Goal: Book appointment/travel/reservation

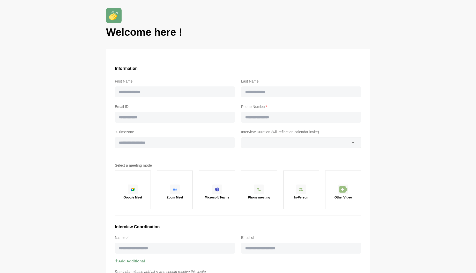
type input "****"
type input "*********"
type input "**********"
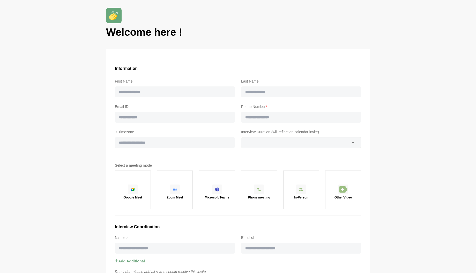
type input "**"
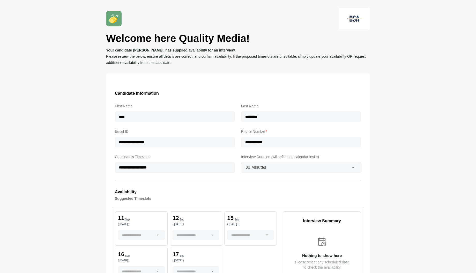
scroll to position [0, 0]
click at [208, 234] on div at bounding box center [193, 234] width 32 height 10
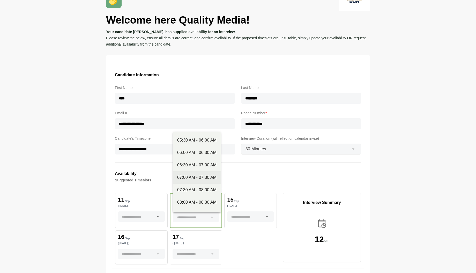
scroll to position [18, 0]
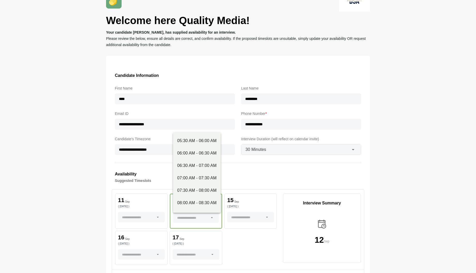
drag, startPoint x: 237, startPoint y: 229, endPoint x: 238, endPoint y: 223, distance: 5.4
click at [237, 228] on div "[DATE] ( [DATE] ) [DATE] ( [DATE] ) [DATE] ( [DATE] ) [DATE] ( [DATE] ) [DATE] …" at bounding box center [196, 228] width 162 height 71
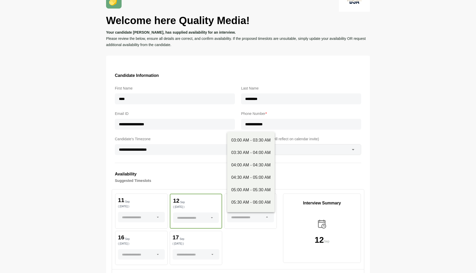
click at [240, 220] on div at bounding box center [247, 217] width 32 height 10
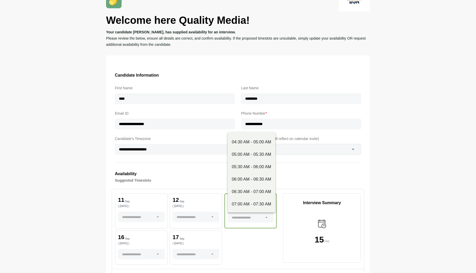
drag, startPoint x: 313, startPoint y: 183, endPoint x: 304, endPoint y: 184, distance: 9.7
click at [313, 183] on h4 "Suggested Timeslots" at bounding box center [238, 180] width 246 height 6
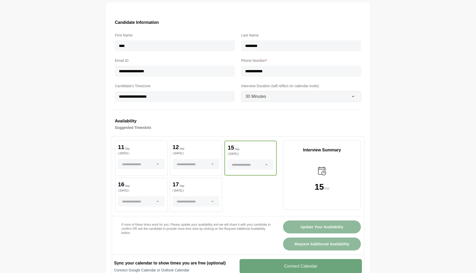
scroll to position [80, 0]
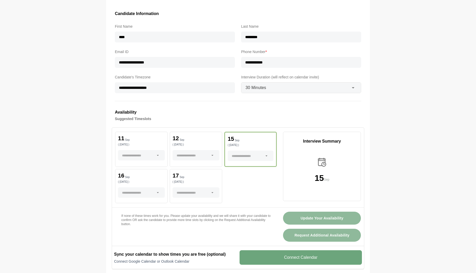
click at [135, 198] on div "[DATE] ( [DATE] )" at bounding box center [141, 186] width 53 height 34
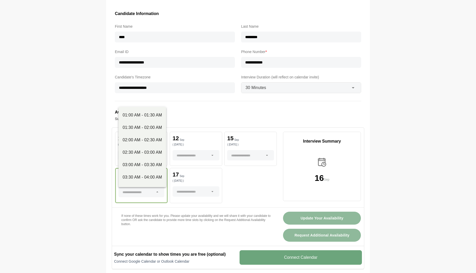
click at [136, 193] on div at bounding box center [138, 192] width 31 height 10
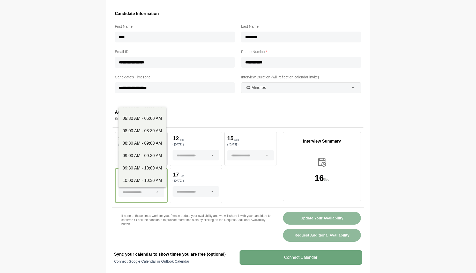
scroll to position [0, 0]
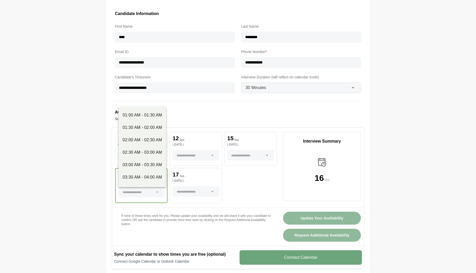
click at [237, 177] on div "[DATE] ( [DATE] ) [DATE] ( [DATE] ) [DATE] ( [DATE] ) [DATE] ( [DATE] ) [DATE] …" at bounding box center [196, 167] width 162 height 71
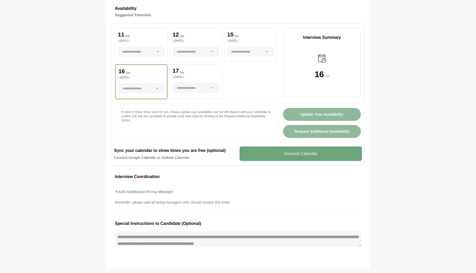
scroll to position [50, 0]
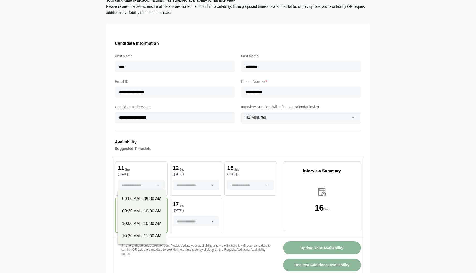
click at [159, 186] on icon at bounding box center [157, 185] width 5 height 5
drag, startPoint x: 159, startPoint y: 186, endPoint x: 165, endPoint y: 210, distance: 24.8
click at [160, 186] on icon at bounding box center [157, 185] width 5 height 5
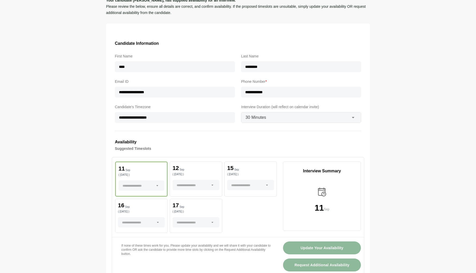
click at [158, 190] on div at bounding box center [157, 185] width 7 height 10
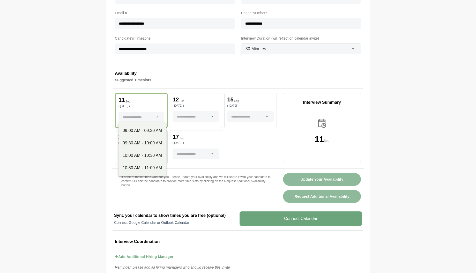
scroll to position [123, 0]
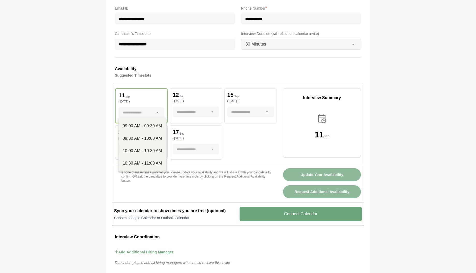
drag, startPoint x: 69, startPoint y: 153, endPoint x: 106, endPoint y: 148, distance: 37.0
click at [74, 152] on section "**********" at bounding box center [238, 150] width 476 height 546
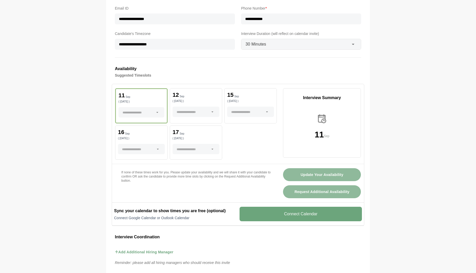
click at [142, 149] on div at bounding box center [138, 149] width 32 height 10
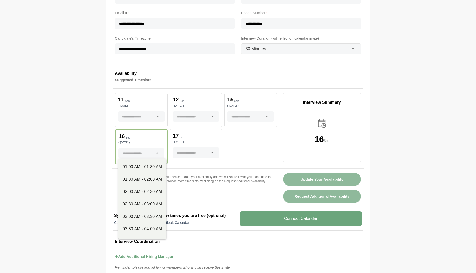
scroll to position [118, 0]
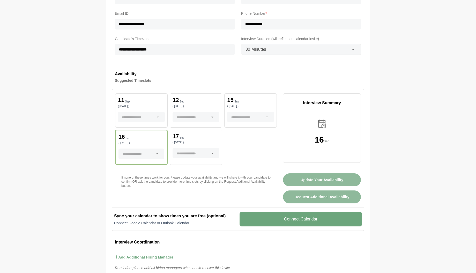
click at [205, 159] on div "[DATE] ( [DATE] )" at bounding box center [196, 147] width 53 height 35
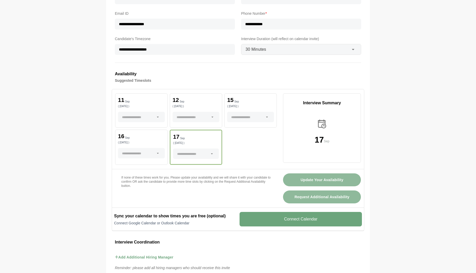
click at [205, 154] on div at bounding box center [192, 153] width 31 height 10
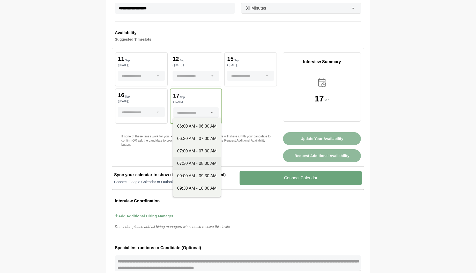
scroll to position [160, 0]
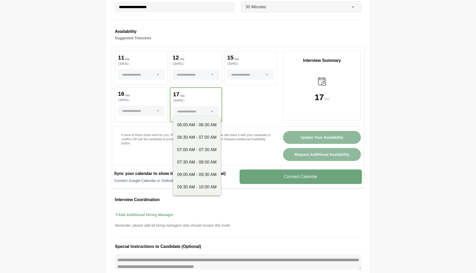
drag, startPoint x: 127, startPoint y: 118, endPoint x: 129, endPoint y: 113, distance: 5.6
click at [127, 118] on div "[DATE] ( [DATE] )" at bounding box center [141, 104] width 53 height 35
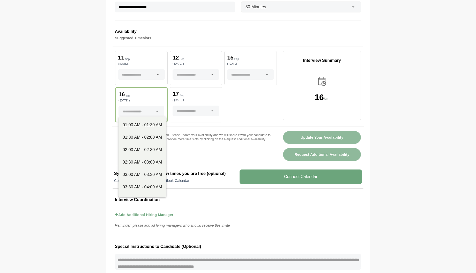
click at [129, 112] on div at bounding box center [138, 111] width 31 height 10
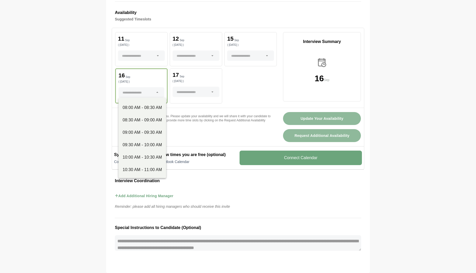
scroll to position [177, 0]
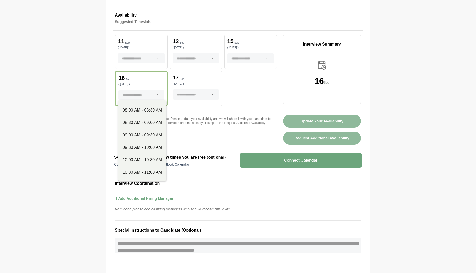
click at [248, 61] on div at bounding box center [247, 58] width 32 height 10
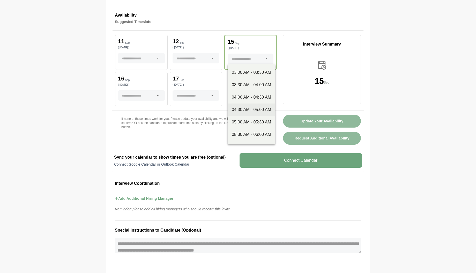
scroll to position [36, 0]
click at [149, 94] on div at bounding box center [138, 95] width 32 height 10
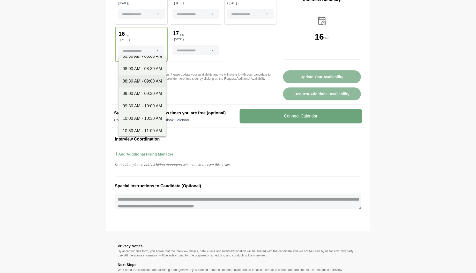
scroll to position [123, 0]
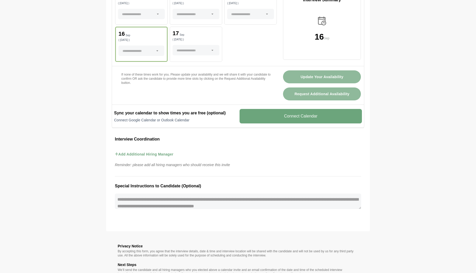
click at [150, 50] on div at bounding box center [138, 51] width 31 height 10
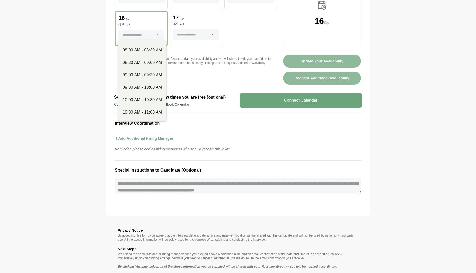
scroll to position [250, 0]
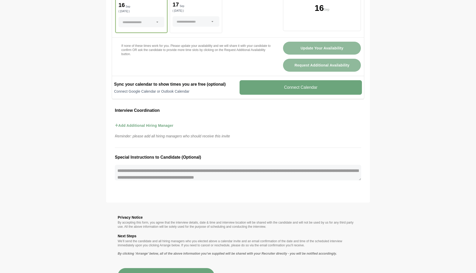
click at [142, 22] on div at bounding box center [138, 22] width 31 height 10
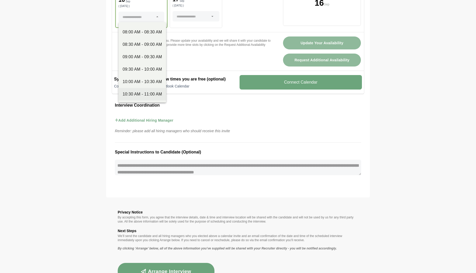
scroll to position [255, 0]
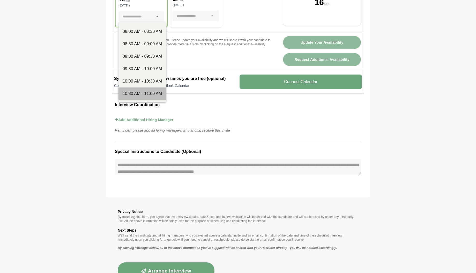
click at [150, 93] on div "10:30 AM - 11:00 AM" at bounding box center [142, 94] width 39 height 6
type input "**********"
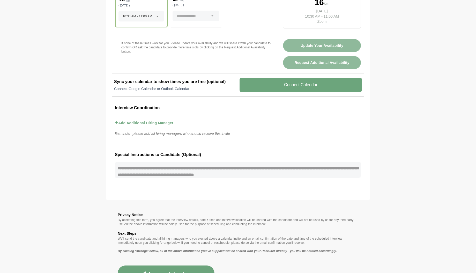
scroll to position [276, 0]
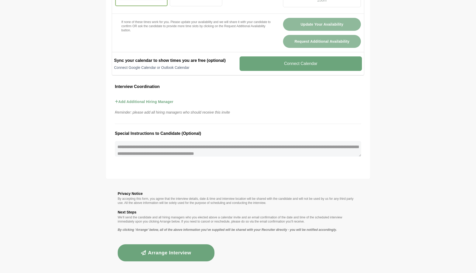
click at [182, 257] on button "Arrange Interview" at bounding box center [166, 252] width 97 height 17
